Goal: Transaction & Acquisition: Download file/media

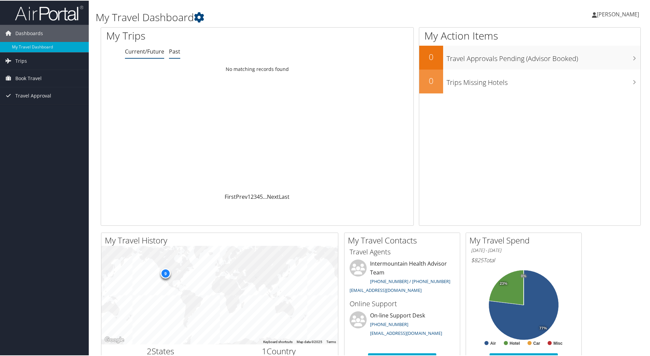
click at [176, 51] on link "Past" at bounding box center [174, 51] width 11 height 8
click at [152, 73] on div "[DATE] - [DATE]" at bounding box center [140, 75] width 73 height 6
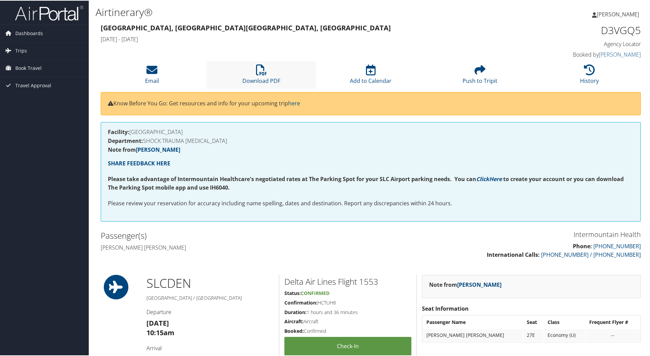
click at [259, 76] on li "Download PDF" at bounding box center [261, 74] width 109 height 28
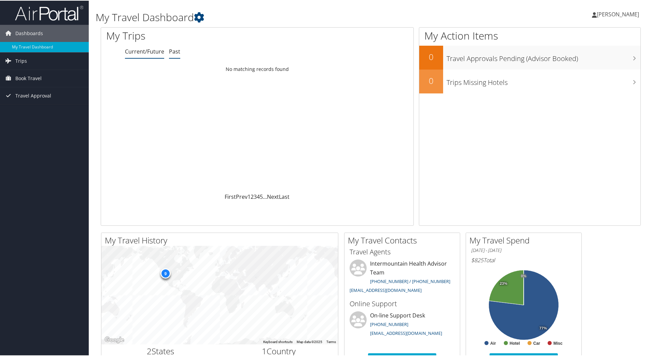
click at [173, 52] on link "Past" at bounding box center [174, 51] width 11 height 8
click at [285, 70] on td at bounding box center [297, 71] width 78 height 19
